Goal: Information Seeking & Learning: Learn about a topic

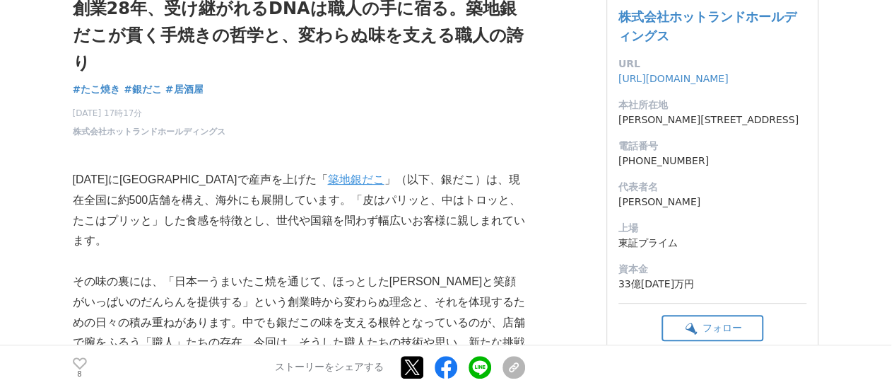
scroll to position [141, 0]
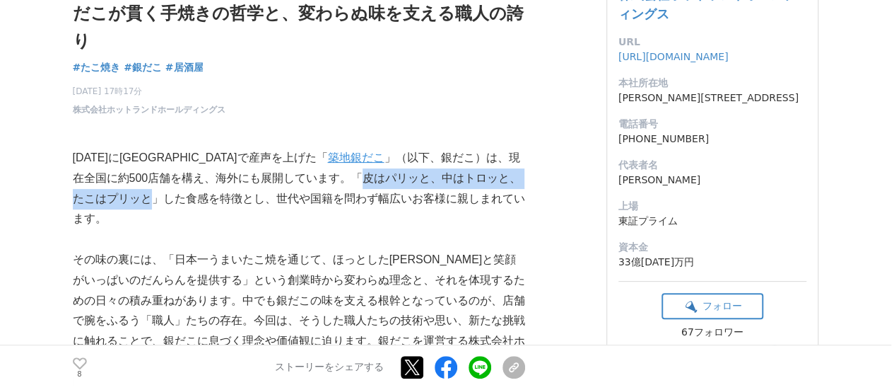
drag, startPoint x: 271, startPoint y: 179, endPoint x: 505, endPoint y: 181, distance: 233.3
click at [505, 181] on p "1997年に群馬県で産声を上げた「 築地銀だこ 」（以下、銀だこ）は、現在全国に約500店舗を構え、海外にも展開しています。「皮はパリッと、中はトロッと、たこ…" at bounding box center [299, 188] width 452 height 81
copy p "皮はパリッと、中はトロッと、たこはプリッと"
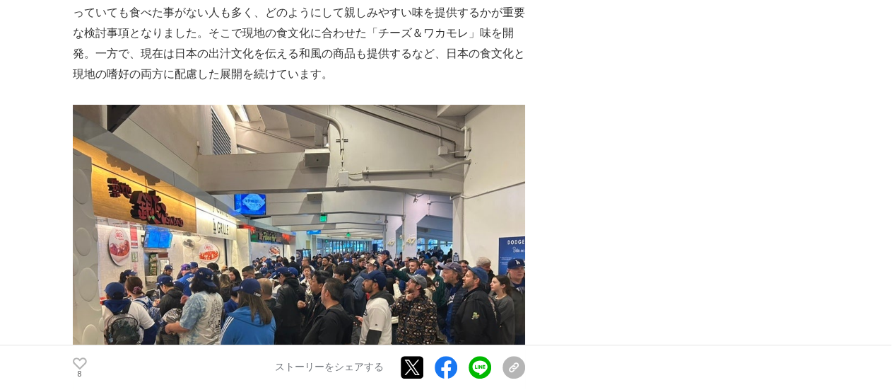
scroll to position [5373, 0]
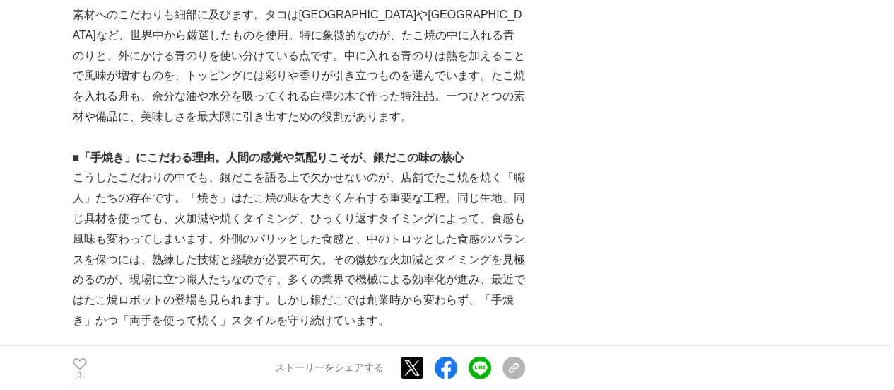
scroll to position [1767, 0]
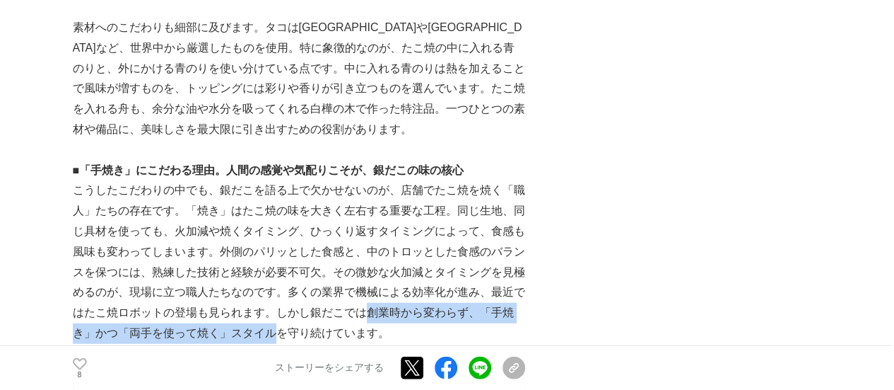
drag, startPoint x: 363, startPoint y: 255, endPoint x: 249, endPoint y: 270, distance: 115.6
click at [250, 276] on p "こうしたこだわりの中でも、銀だこを語る上で欠かせないのが、店舗でたこ焼を焼く「職人」たちの存在です。「焼き」はたこ焼の味を大きく左右する重要な工程。同じ生地、…" at bounding box center [299, 261] width 452 height 163
copy p "創業時から変わらず、「手焼き」かつ「両手を使って焼く」スタイル"
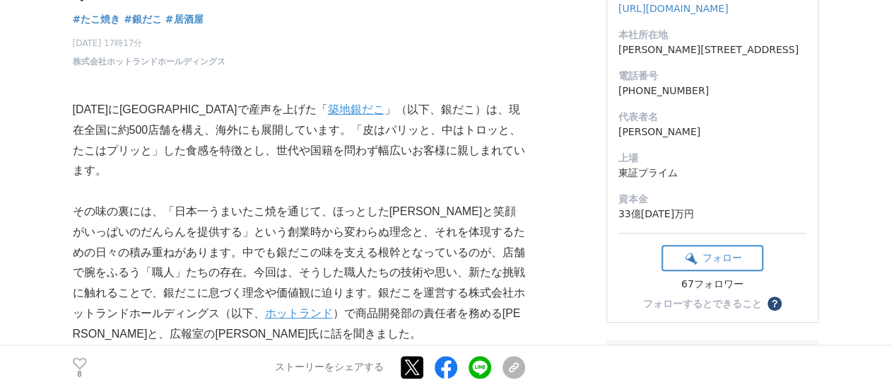
scroll to position [212, 0]
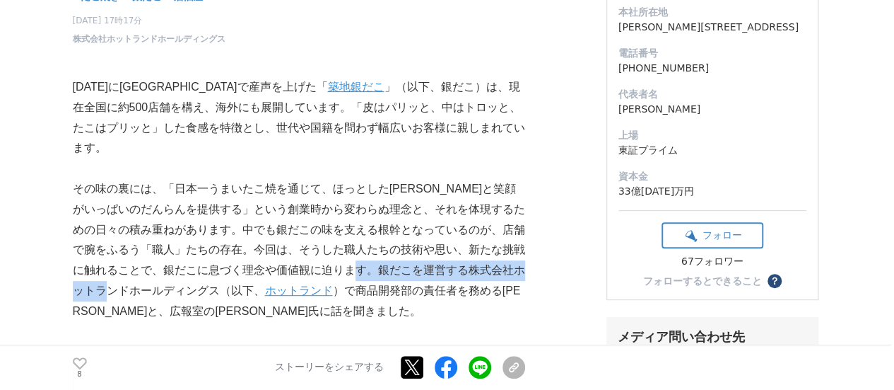
drag, startPoint x: 400, startPoint y: 250, endPoint x: 153, endPoint y: 275, distance: 248.0
click at [153, 275] on p "その味の裏には、「日本一うまいたこ焼を通じて、ほっとした安らぎと笑顔がいっぱいのだんらんを提供する」という創業時から変わらぬ理念と、それを体現するための日々の…" at bounding box center [299, 250] width 452 height 143
copy p "株式会社ホットランドホールディングス"
